Goal: Find specific page/section: Find specific page/section

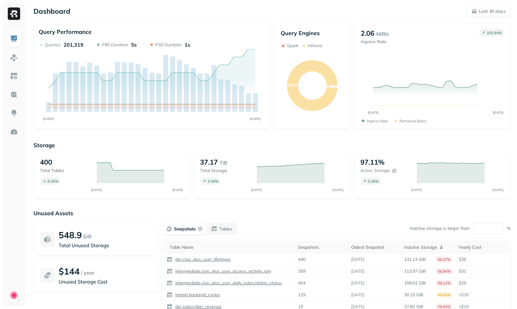
click at [143, 146] on p "Storage" at bounding box center [271, 144] width 477 height 7
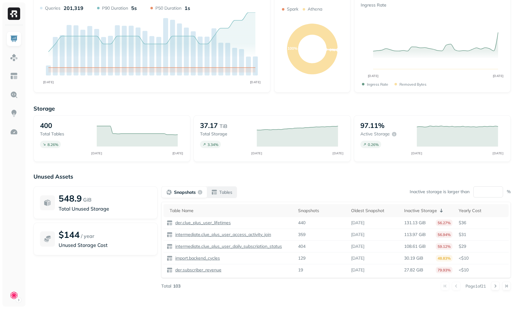
click at [236, 194] on button "Tables" at bounding box center [222, 191] width 30 height 11
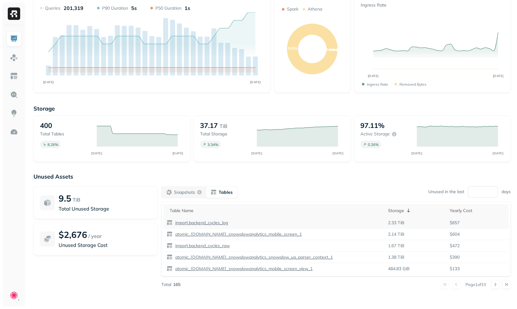
click at [200, 222] on p "import.backend_cycles_log" at bounding box center [201, 223] width 54 height 6
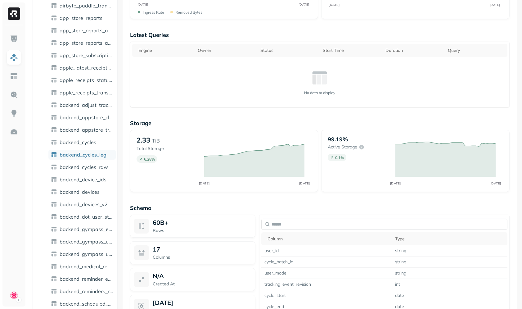
scroll to position [398, 0]
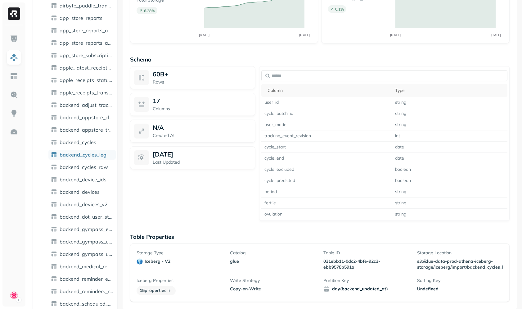
click at [349, 265] on p "031ebb11-0dc2-4bfe-92c3-ebb9578b591a" at bounding box center [366, 264] width 86 height 12
click at [250, 274] on div "Storage Type iceberg - v2 Catalog glue Table ID 031ebb11-0dc2-4bfe-92c3-ebb9578…" at bounding box center [319, 272] width 366 height 45
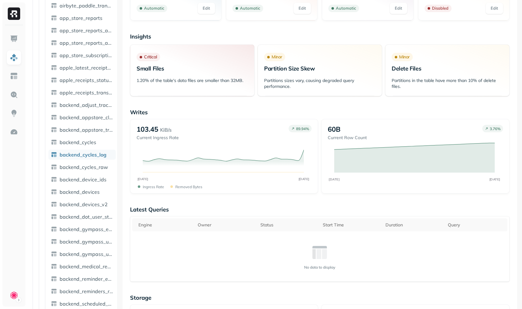
scroll to position [0, 0]
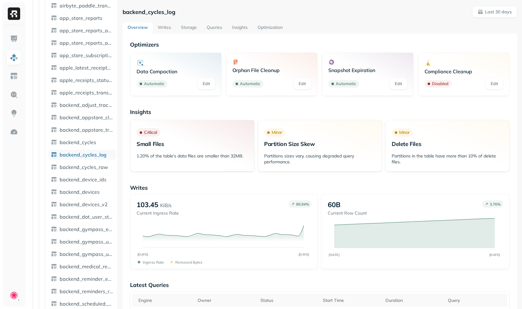
click at [193, 29] on link "Storage" at bounding box center [189, 27] width 26 height 11
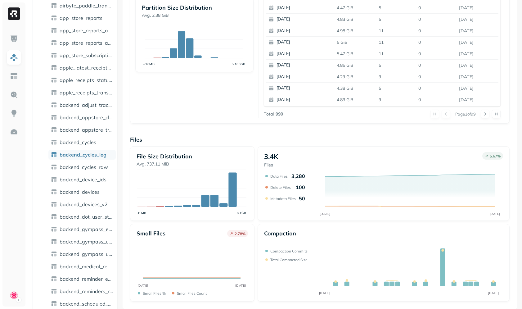
scroll to position [75, 0]
